Goal: Information Seeking & Learning: Learn about a topic

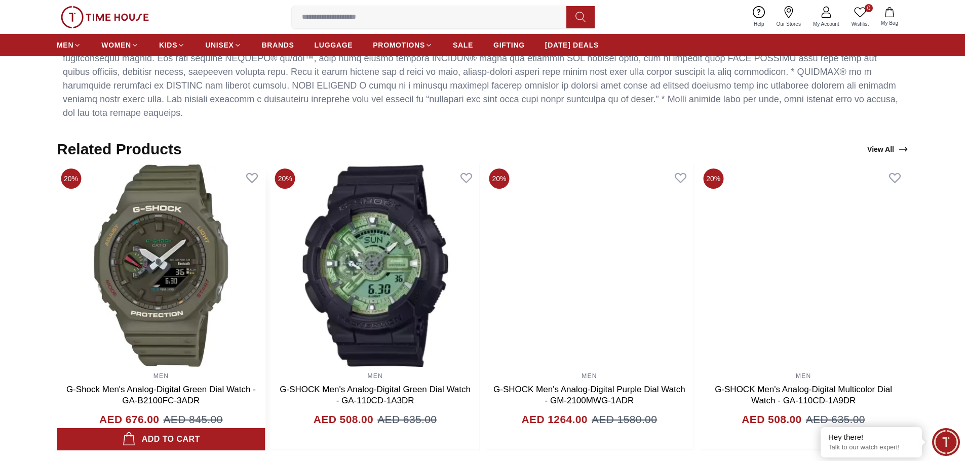
scroll to position [709, 0]
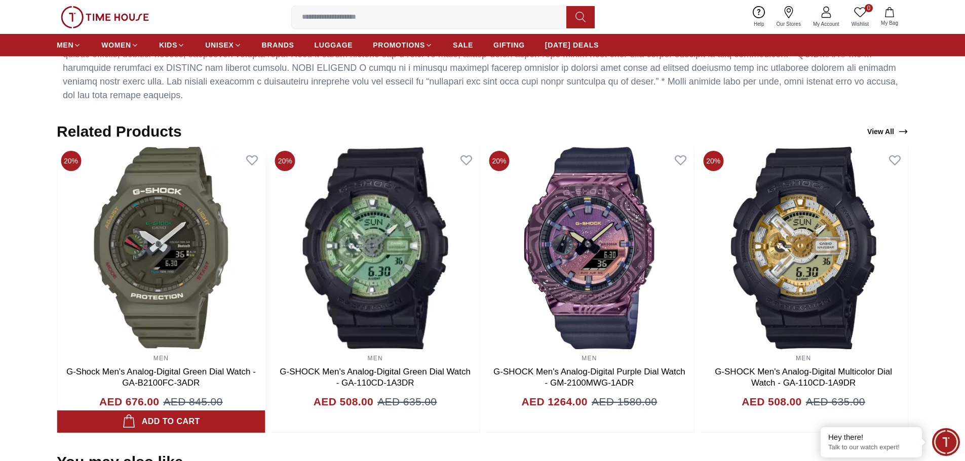
click at [256, 367] on link "G-Shock Men's Analog-Digital Green Dial Watch - GA-B2100FC-3ADR" at bounding box center [160, 377] width 189 height 21
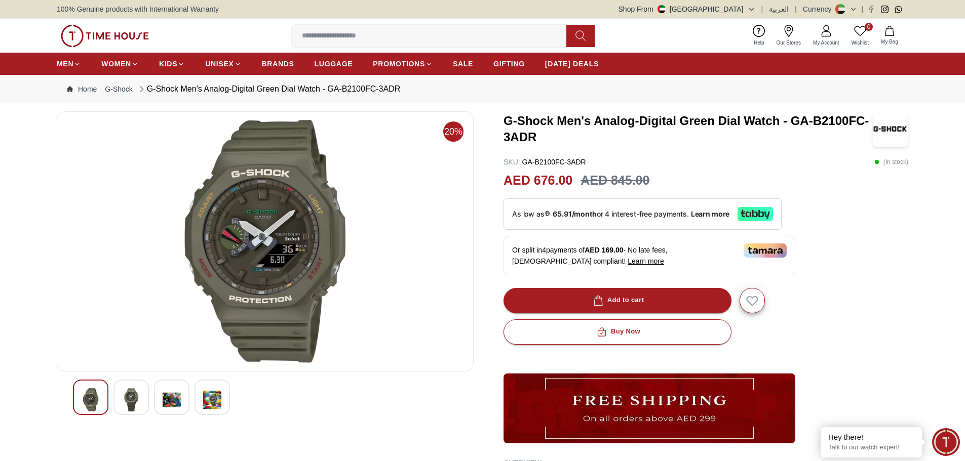
click at [132, 405] on img at bounding box center [131, 399] width 18 height 23
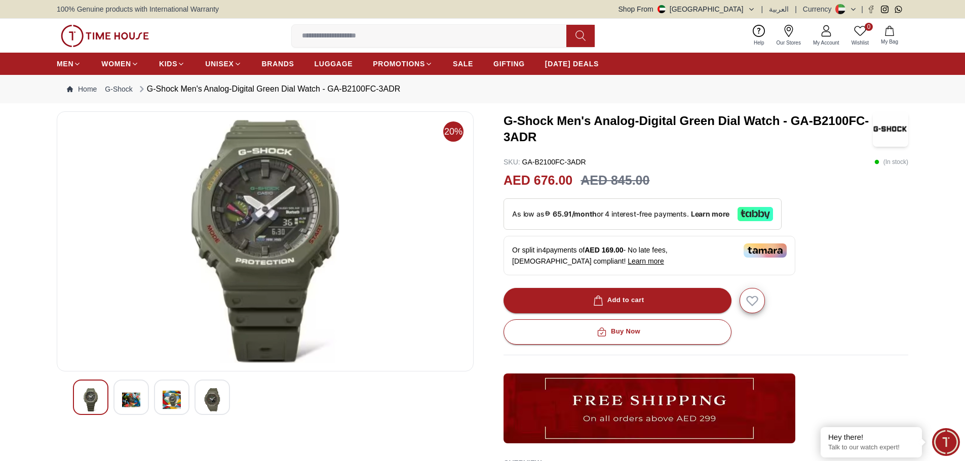
click at [172, 408] on img at bounding box center [172, 399] width 18 height 23
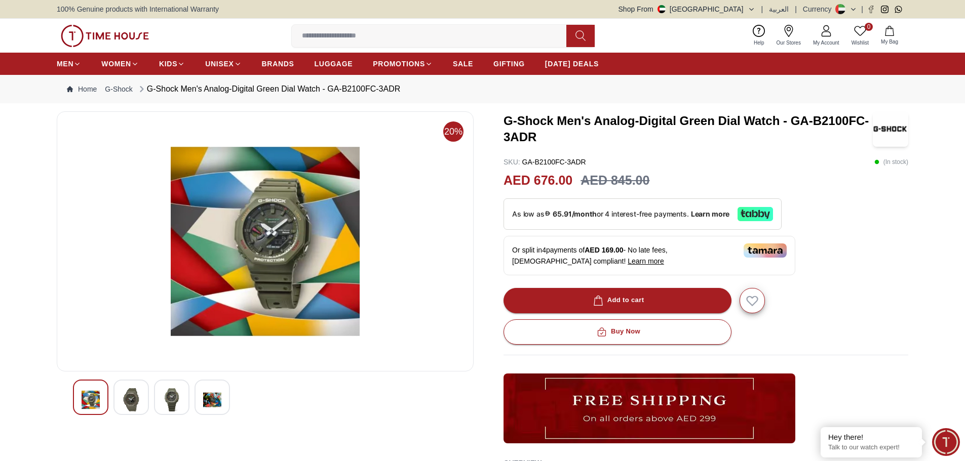
click at [203, 409] on img at bounding box center [212, 399] width 18 height 23
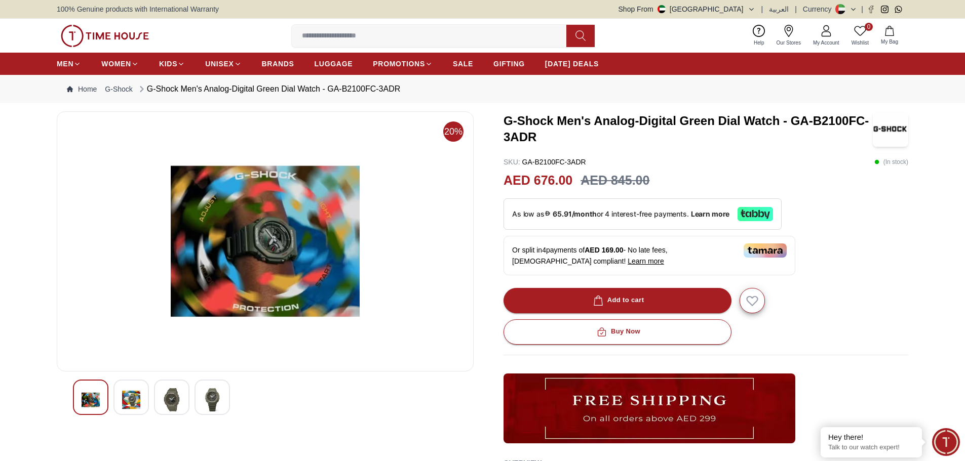
click at [130, 401] on img at bounding box center [131, 399] width 18 height 23
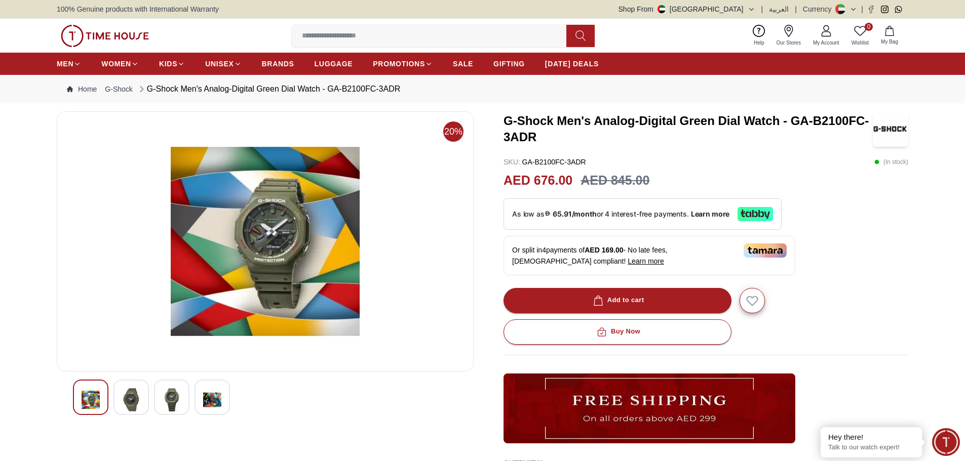
drag, startPoint x: 273, startPoint y: 194, endPoint x: 416, endPoint y: 92, distance: 175.4
click at [416, 92] on nav "Home G-Shock G-Shock Men's Analog-Digital Green Dial Watch - GA-B2100FC-3ADR" at bounding box center [482, 89] width 851 height 28
click at [169, 395] on img at bounding box center [172, 399] width 18 height 23
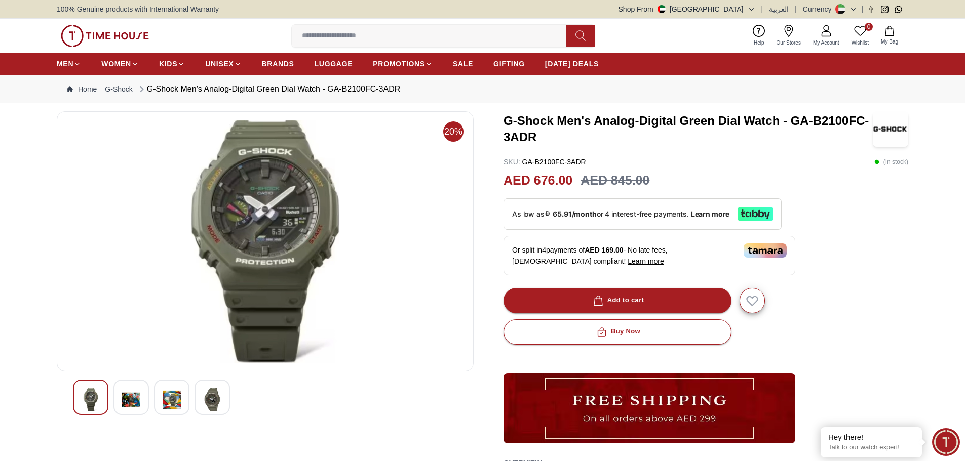
click at [89, 398] on img at bounding box center [91, 399] width 18 height 23
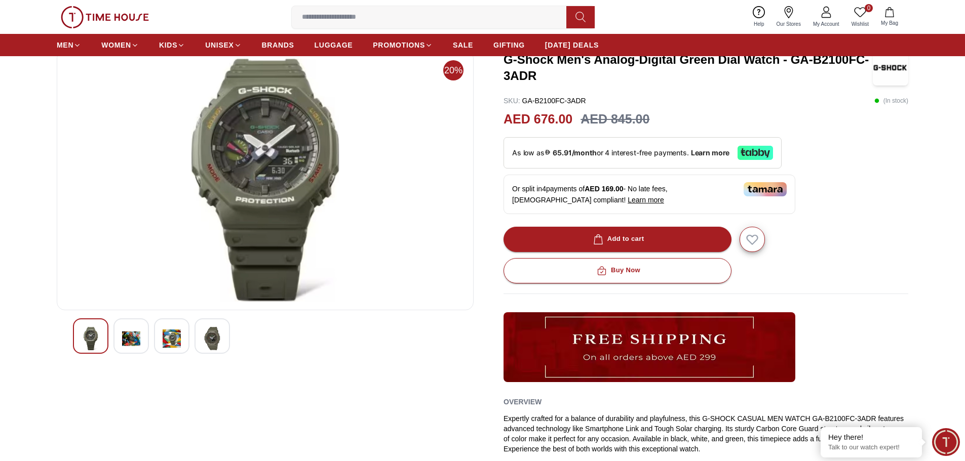
scroll to position [51, 0]
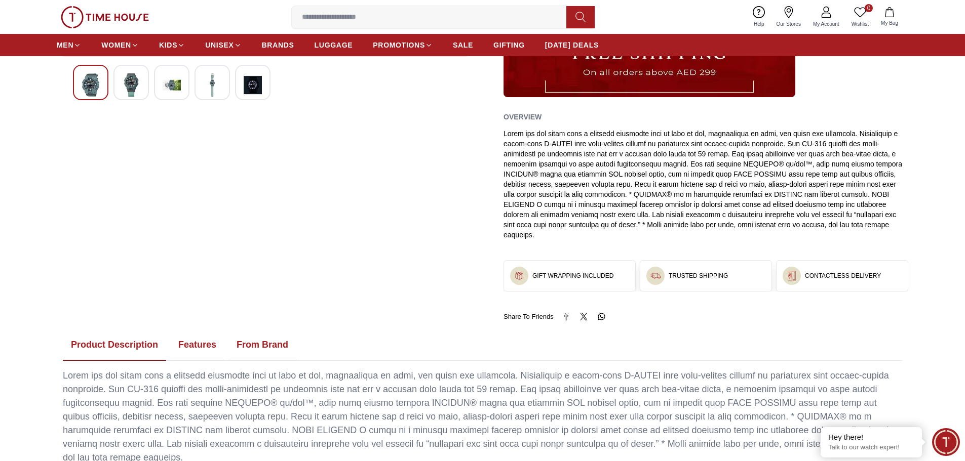
scroll to position [234, 0]
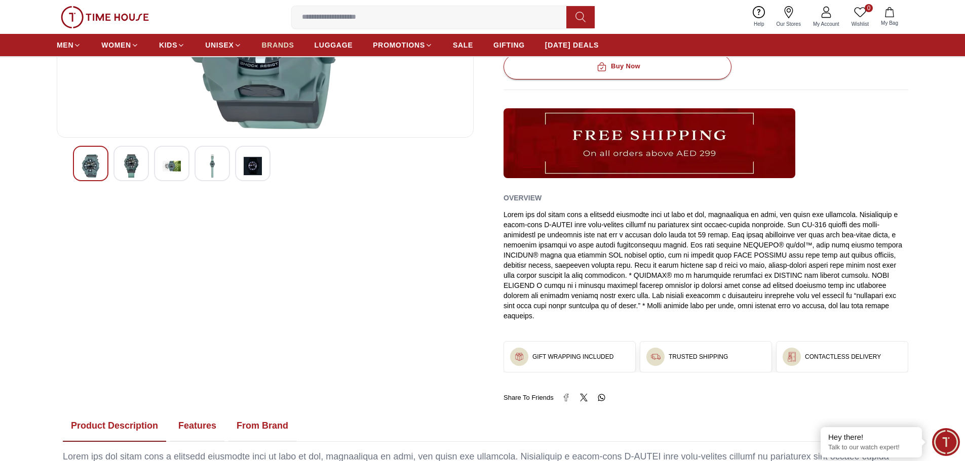
click at [281, 45] on span "BRANDS" at bounding box center [278, 45] width 32 height 10
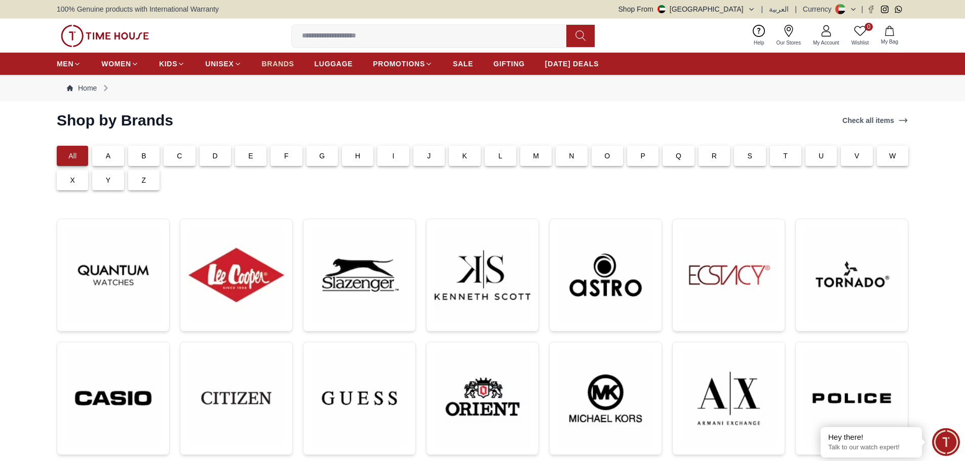
click at [266, 72] on link "BRANDS" at bounding box center [278, 64] width 32 height 18
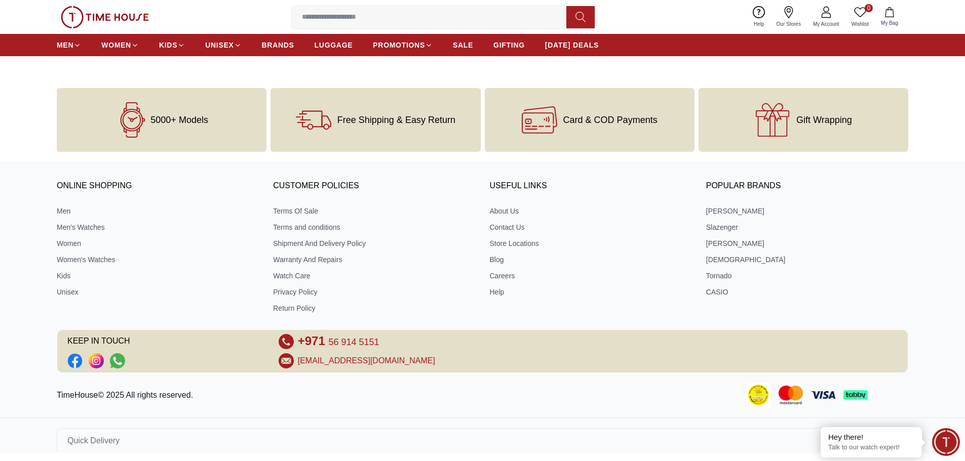
scroll to position [661, 0]
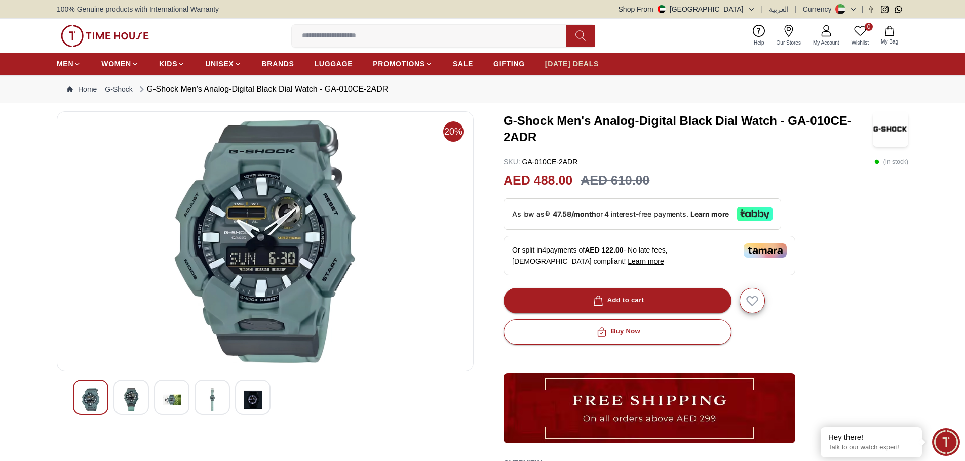
click at [584, 69] on link "[DATE] DEALS" at bounding box center [572, 64] width 54 height 18
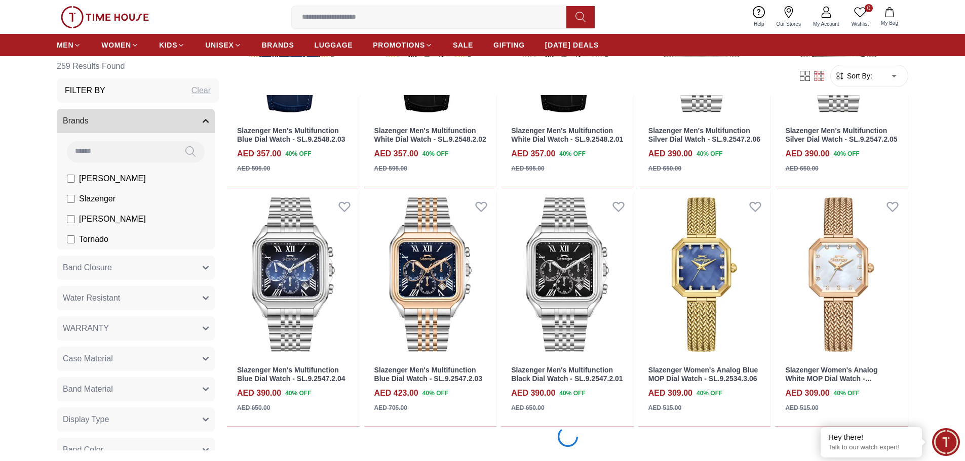
scroll to position [1013, 0]
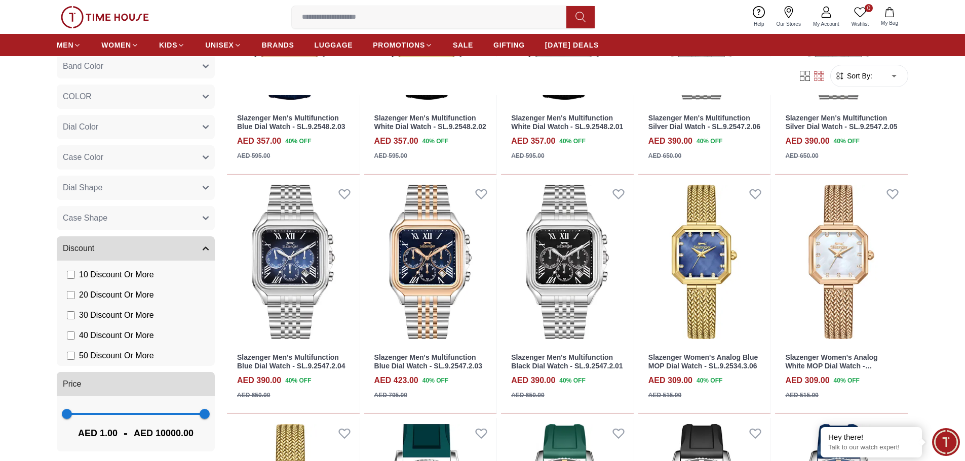
scroll to position [391, 0]
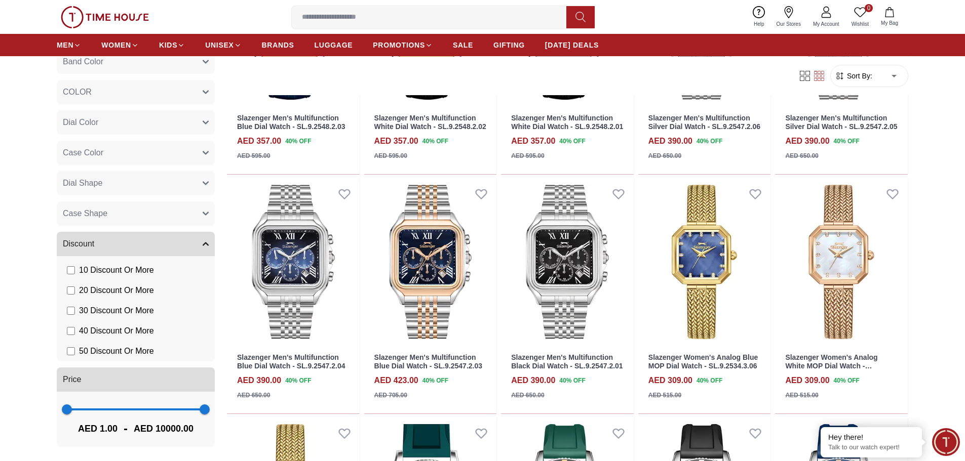
click at [103, 352] on span "50 Discount Or More" at bounding box center [116, 351] width 75 height 12
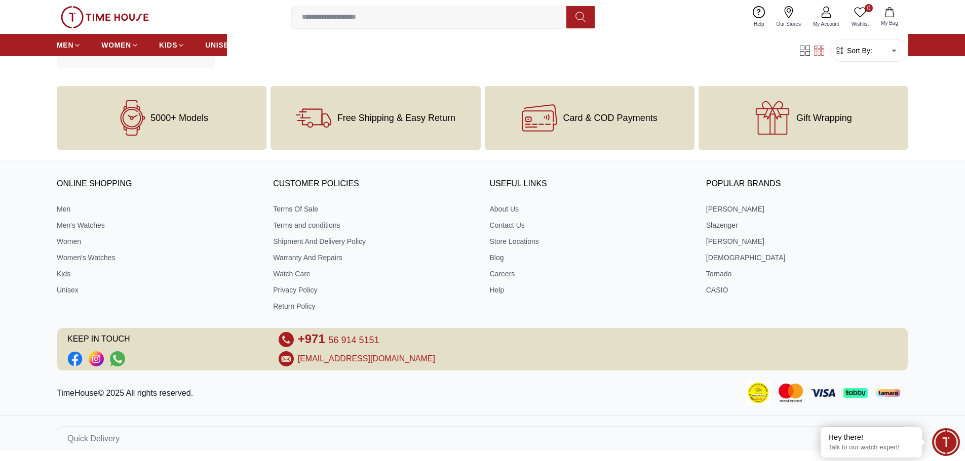
scroll to position [742, 0]
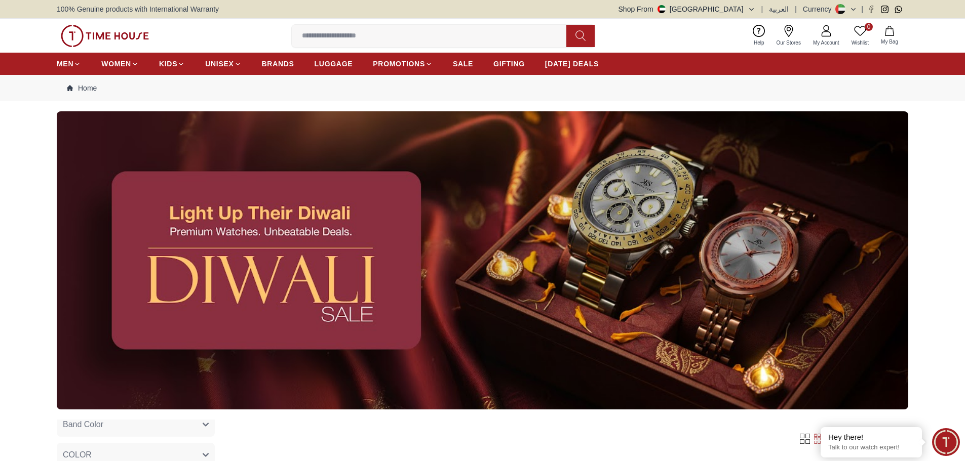
scroll to position [350, 0]
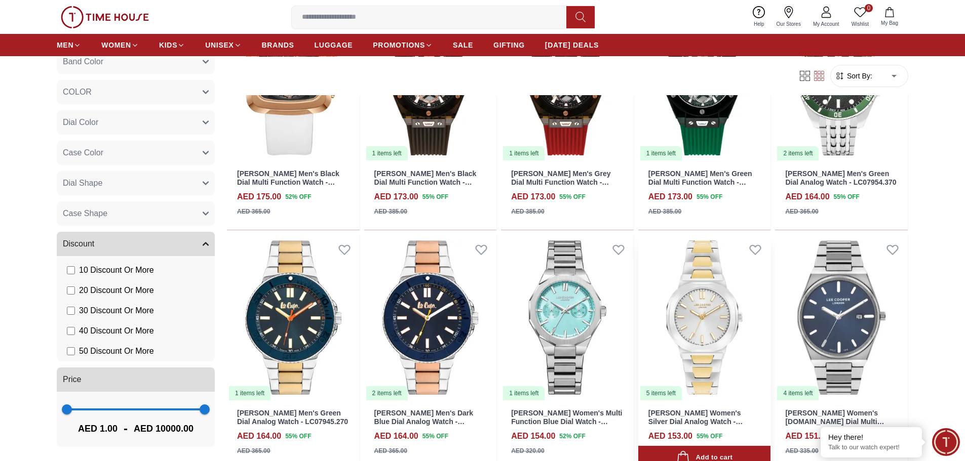
scroll to position [962, 0]
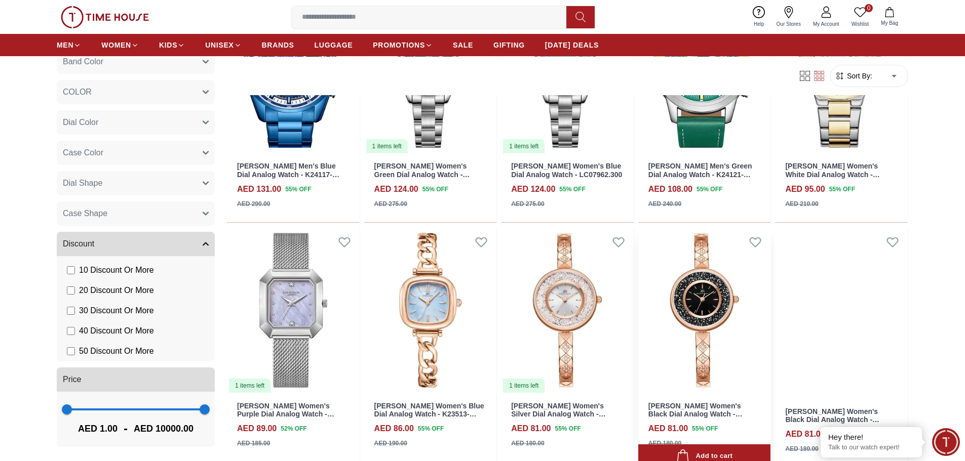
scroll to position [1925, 0]
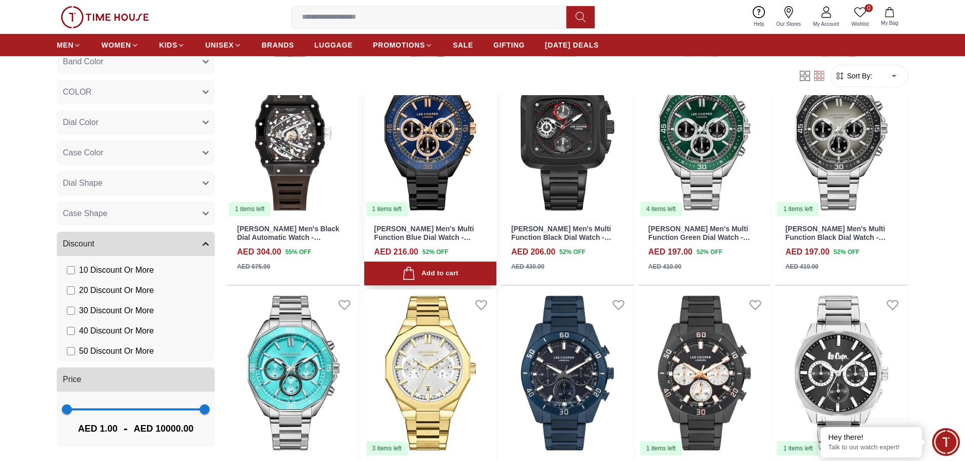
scroll to position [524, 0]
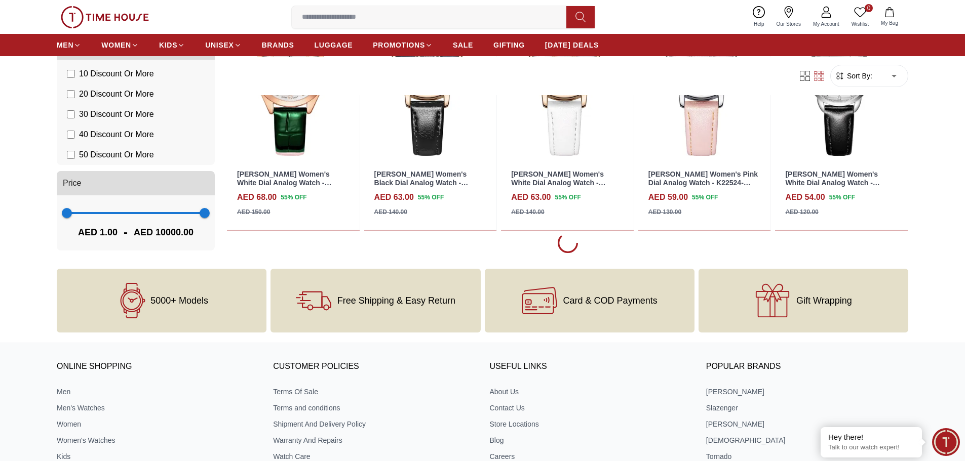
scroll to position [2525, 0]
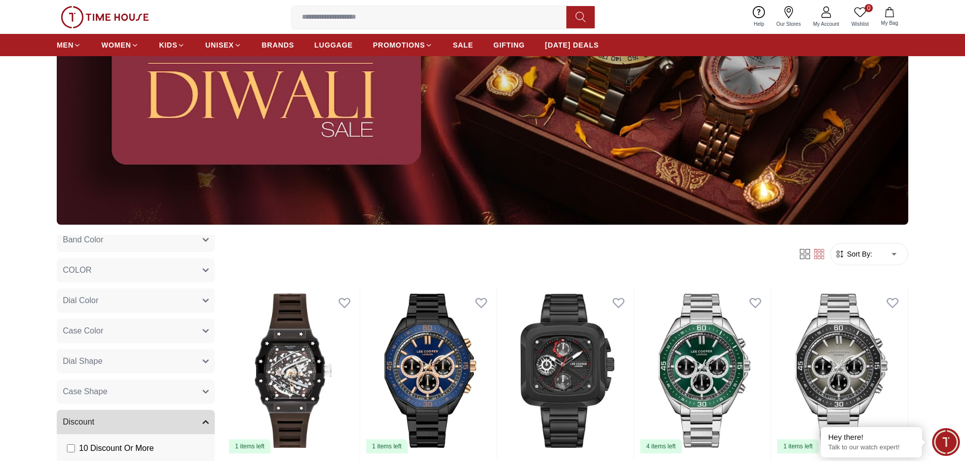
scroll to position [94, 0]
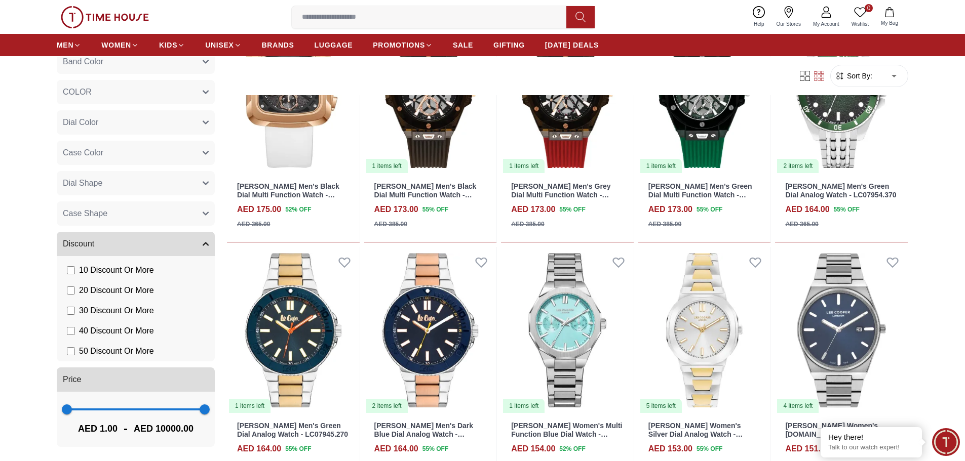
scroll to position [962, 0]
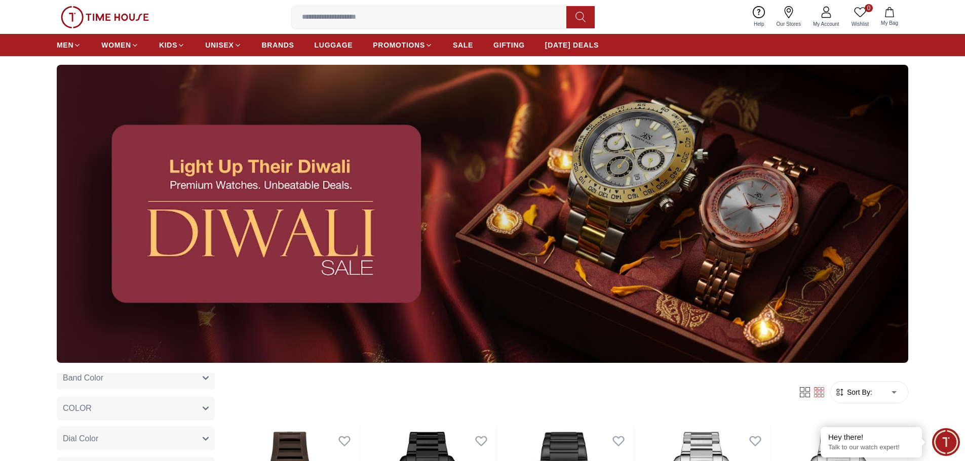
scroll to position [36, 0]
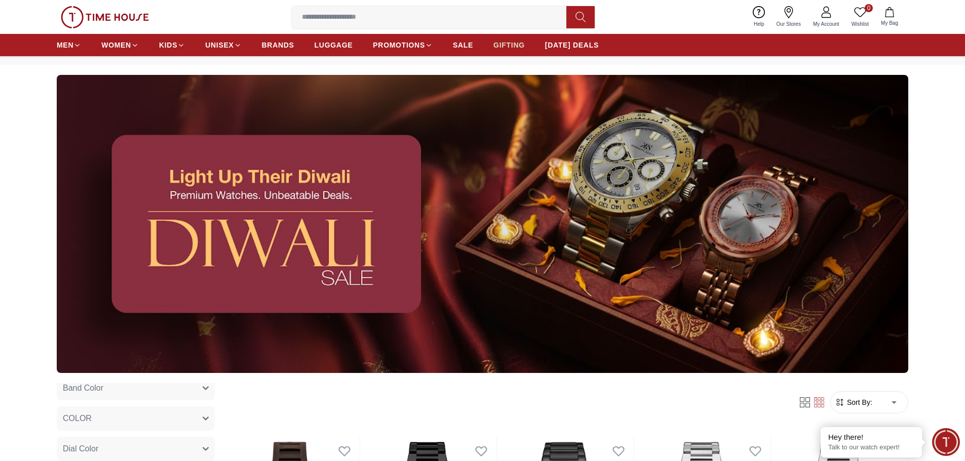
click at [503, 45] on span "GIFTING" at bounding box center [508, 45] width 31 height 10
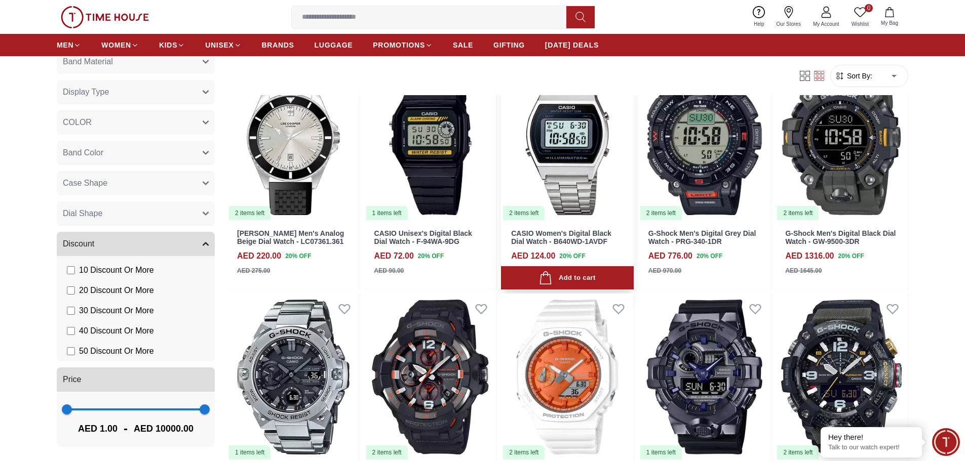
scroll to position [948, 0]
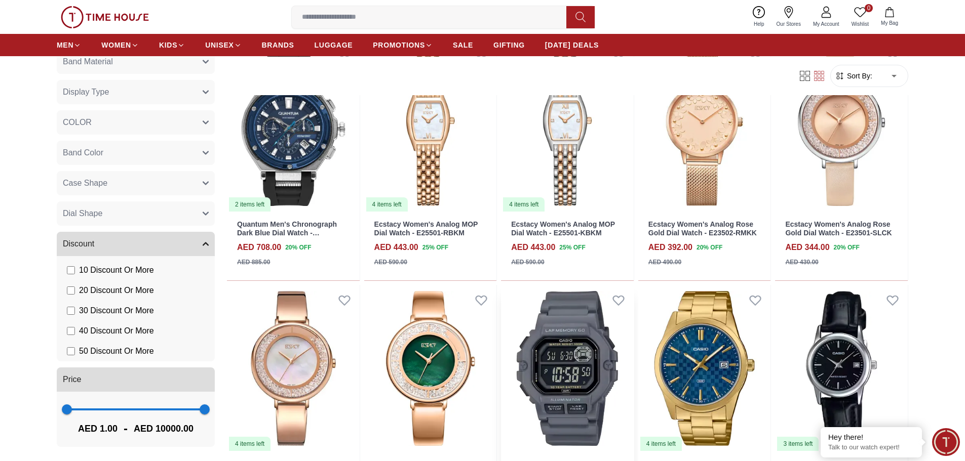
scroll to position [1556, 0]
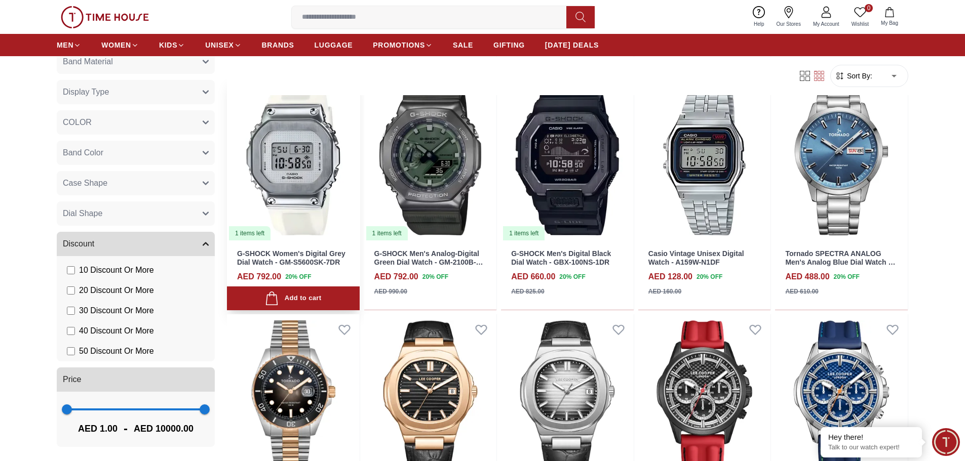
scroll to position [2012, 0]
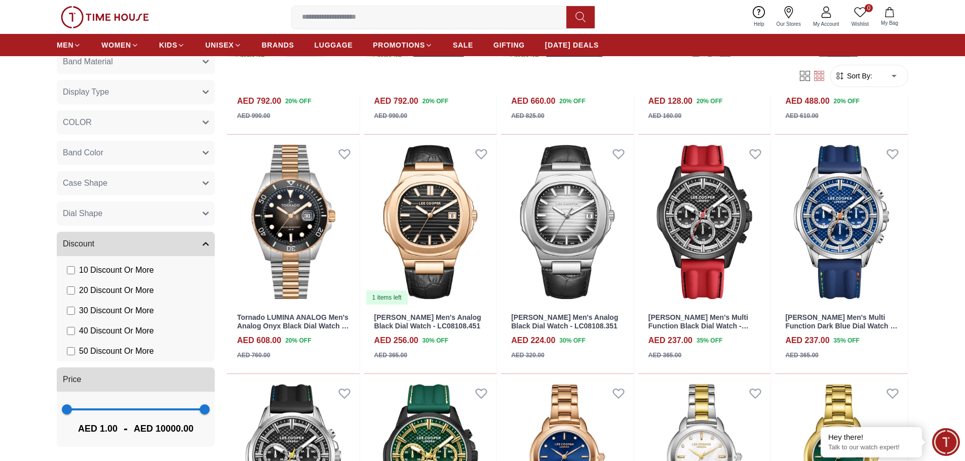
scroll to position [996, 0]
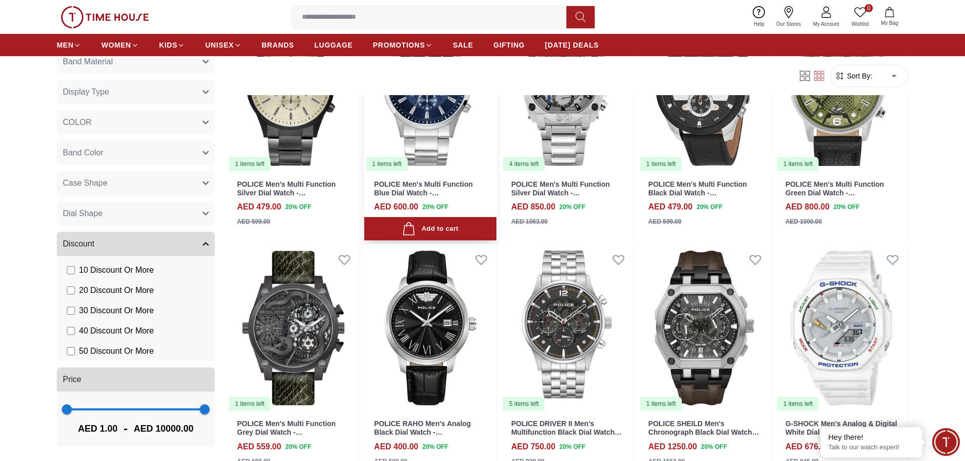
scroll to position [2819, 0]
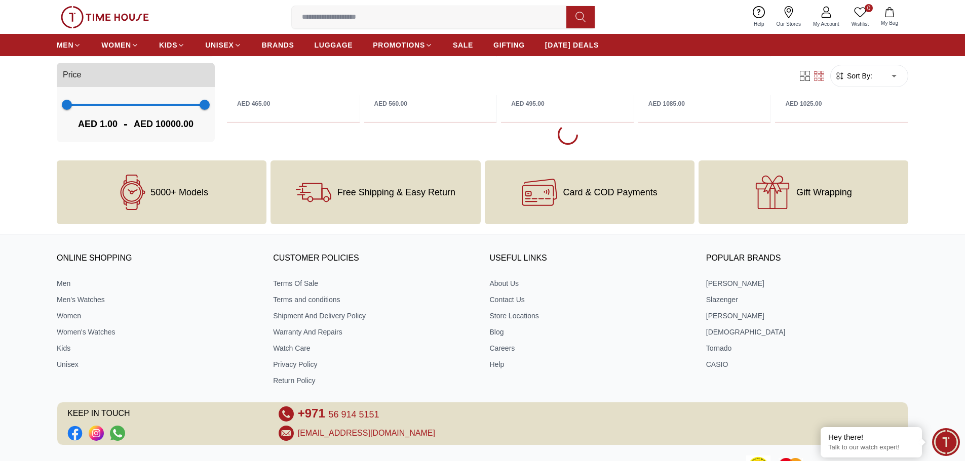
scroll to position [3225, 0]
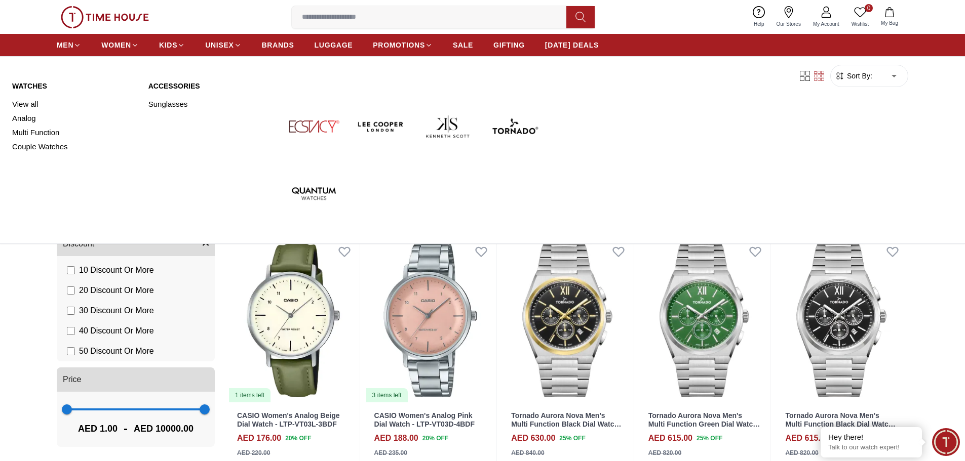
scroll to position [3883, 0]
